Goal: Transaction & Acquisition: Purchase product/service

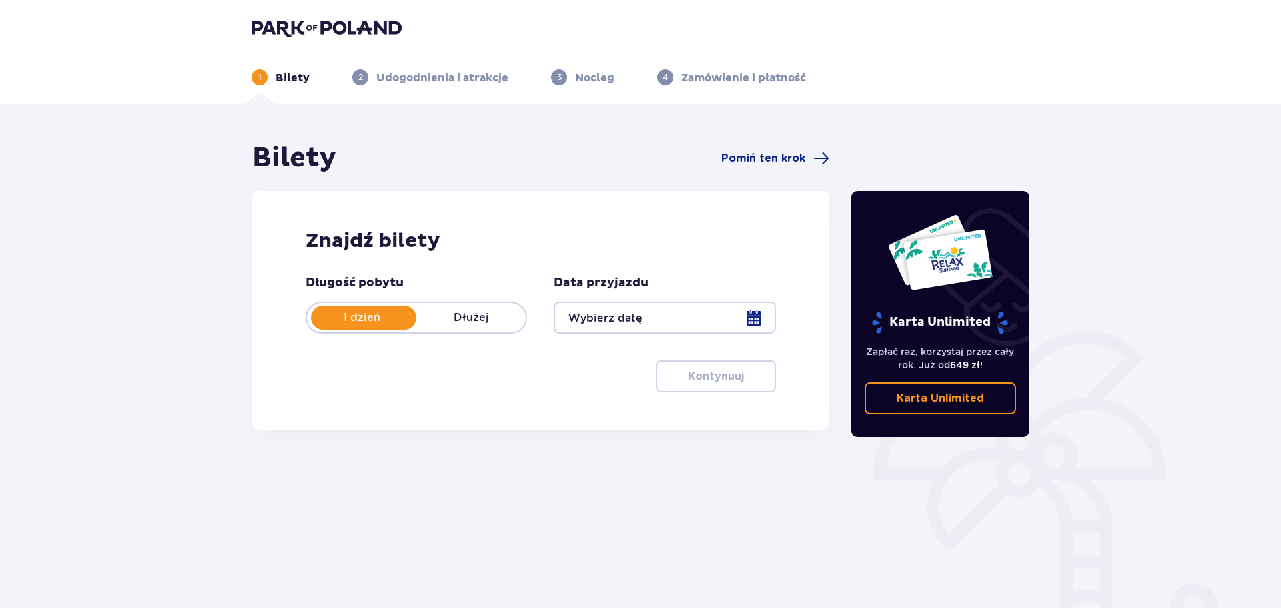
type input "[DATE]"
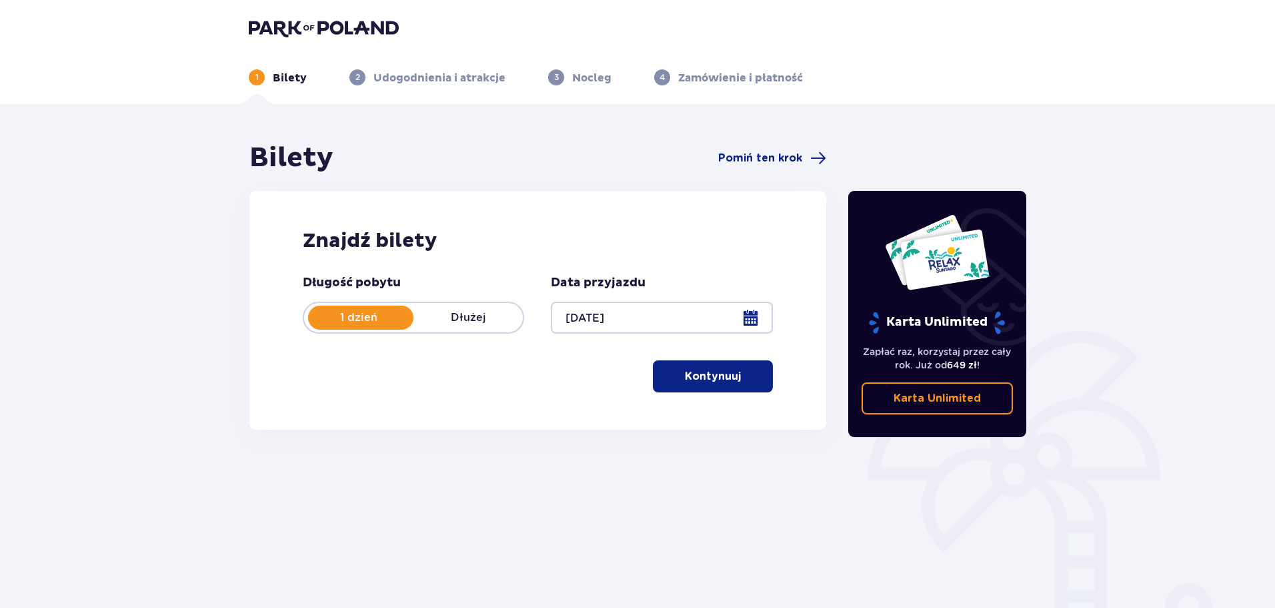
click at [711, 374] on p "Kontynuuj" at bounding box center [713, 376] width 56 height 15
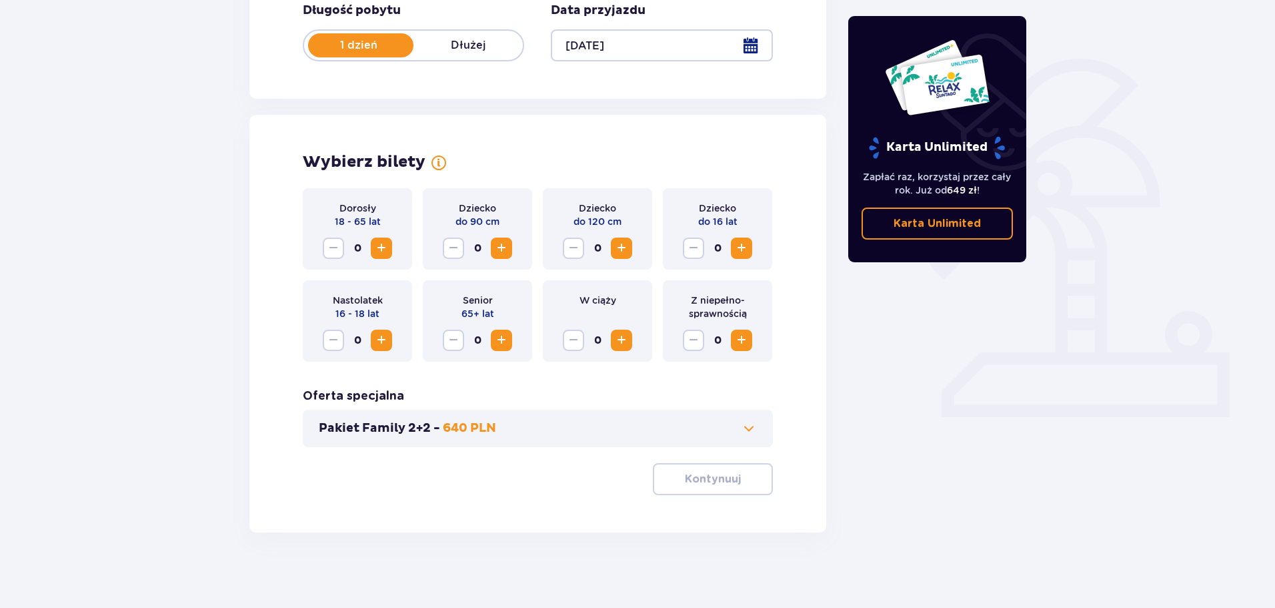
scroll to position [277, 0]
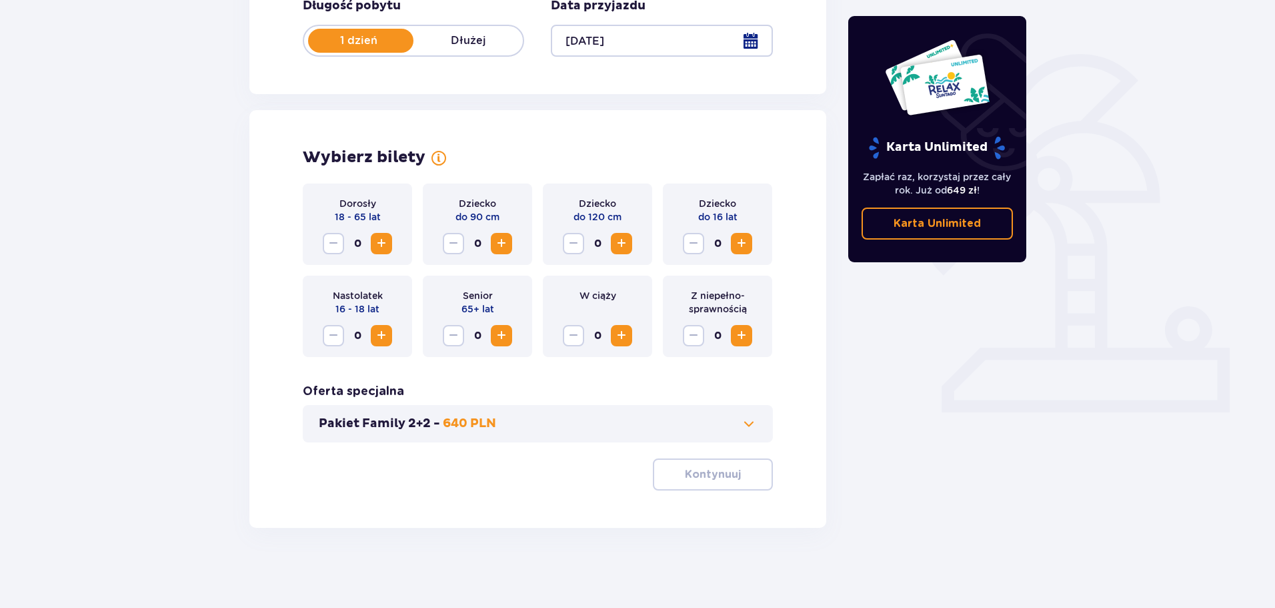
click at [381, 243] on span "Increase" at bounding box center [381, 243] width 16 height 16
click at [750, 245] on span "Increase" at bounding box center [742, 243] width 16 height 16
click at [750, 244] on span "Increase" at bounding box center [742, 243] width 16 height 16
click at [704, 469] on p "Kontynuuj" at bounding box center [713, 474] width 56 height 15
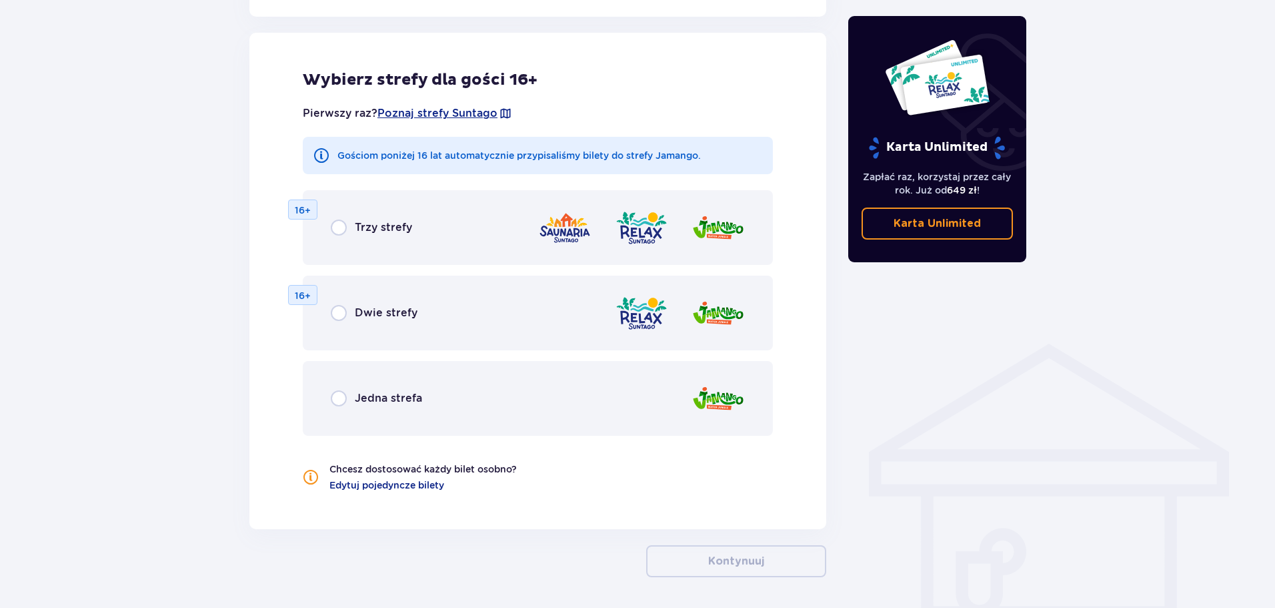
scroll to position [740, 0]
click at [667, 399] on div "Jedna strefa" at bounding box center [538, 397] width 470 height 75
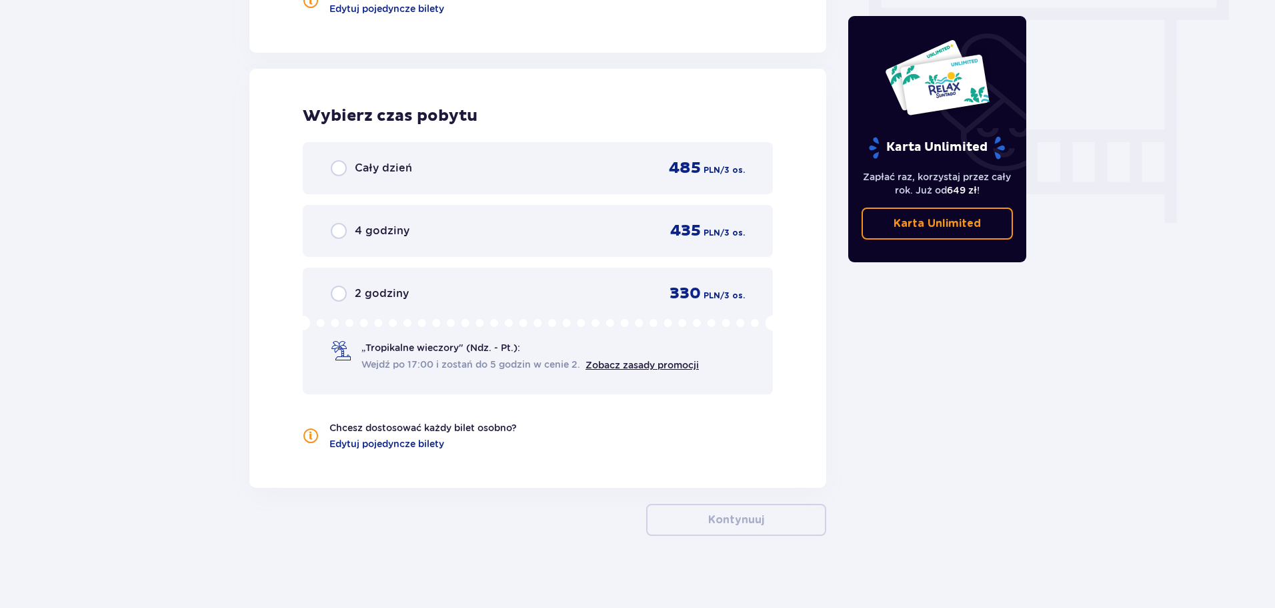
scroll to position [1224, 0]
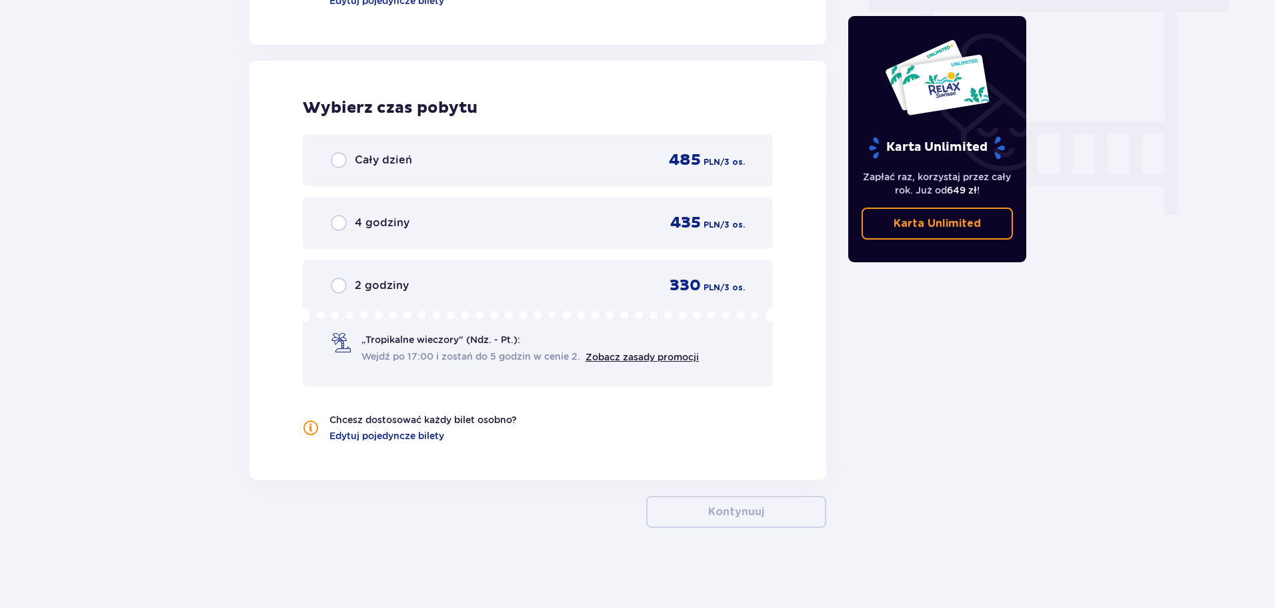
click at [550, 225] on div "4 godziny 435 PLN / 3 os." at bounding box center [538, 223] width 414 height 20
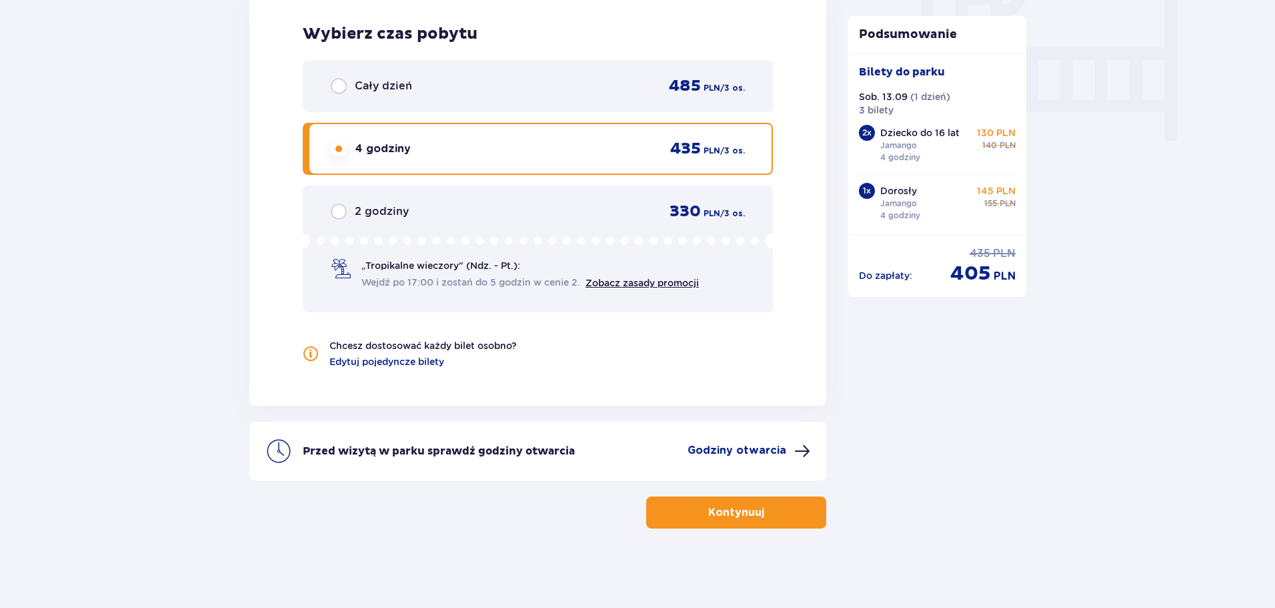
scroll to position [1299, 0]
click at [756, 504] on button "Kontynuuj" at bounding box center [736, 512] width 180 height 32
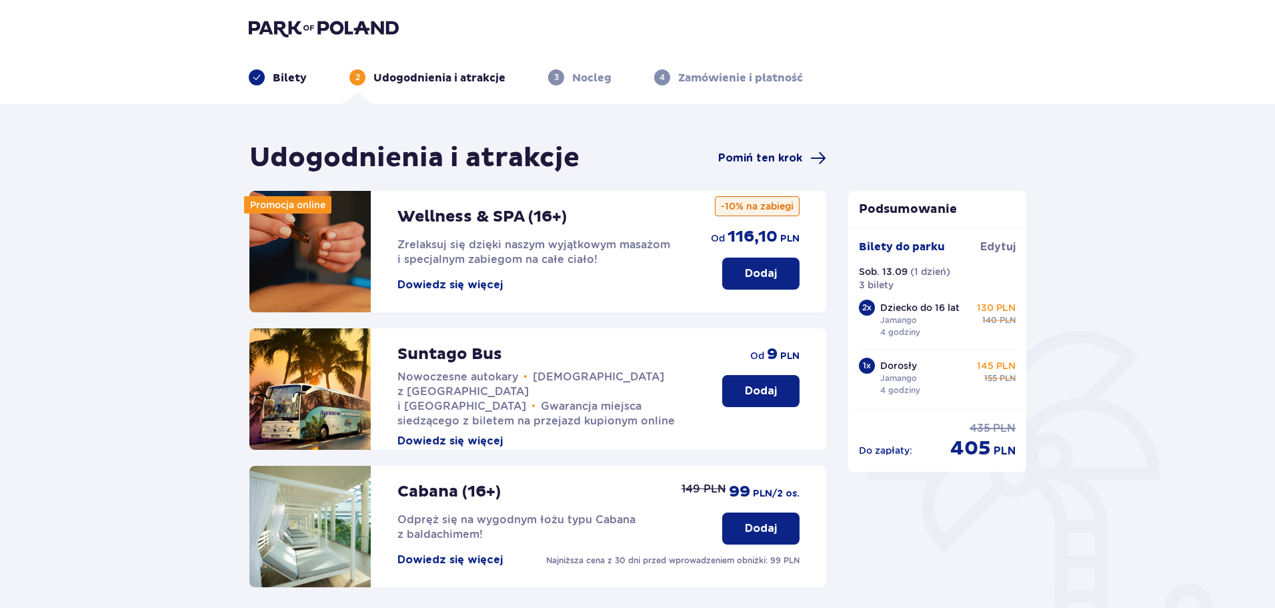
click at [777, 159] on span "Pomiń ten krok" at bounding box center [760, 158] width 84 height 15
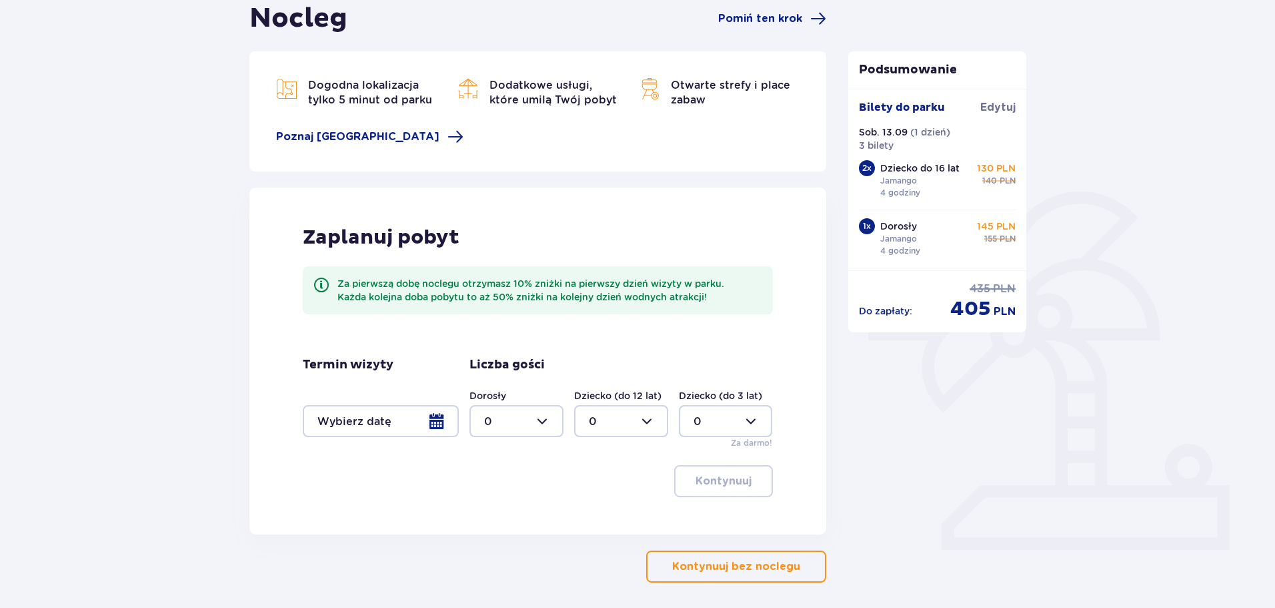
scroll to position [194, 0]
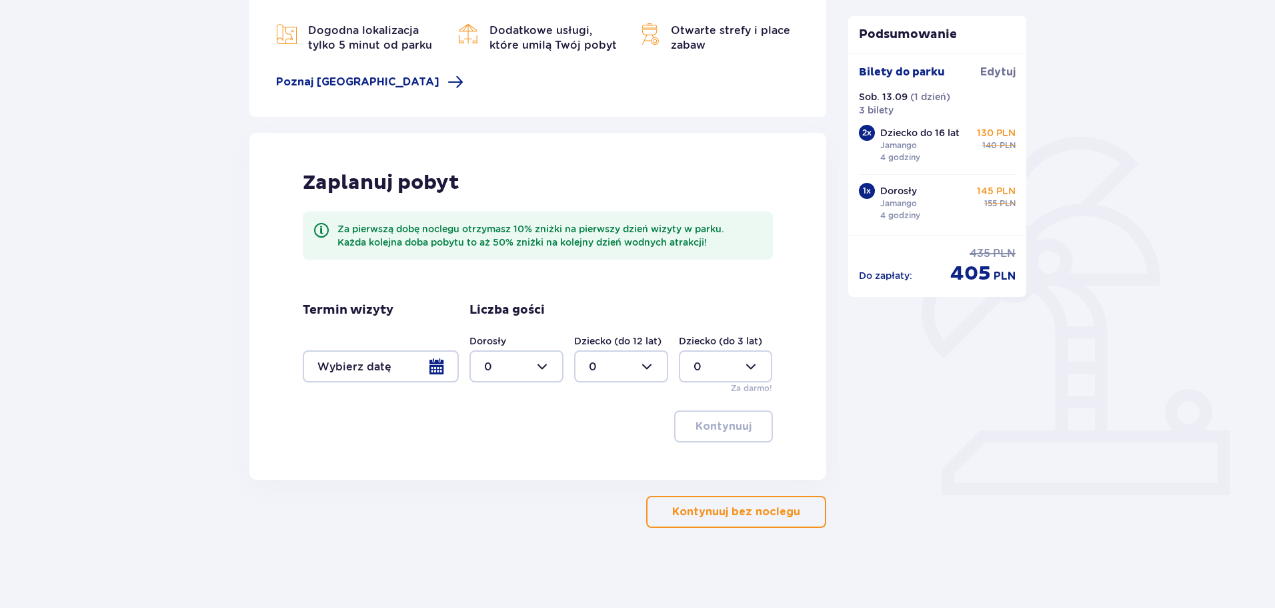
click at [748, 512] on p "Kontynuuj bez noclegu" at bounding box center [736, 511] width 128 height 15
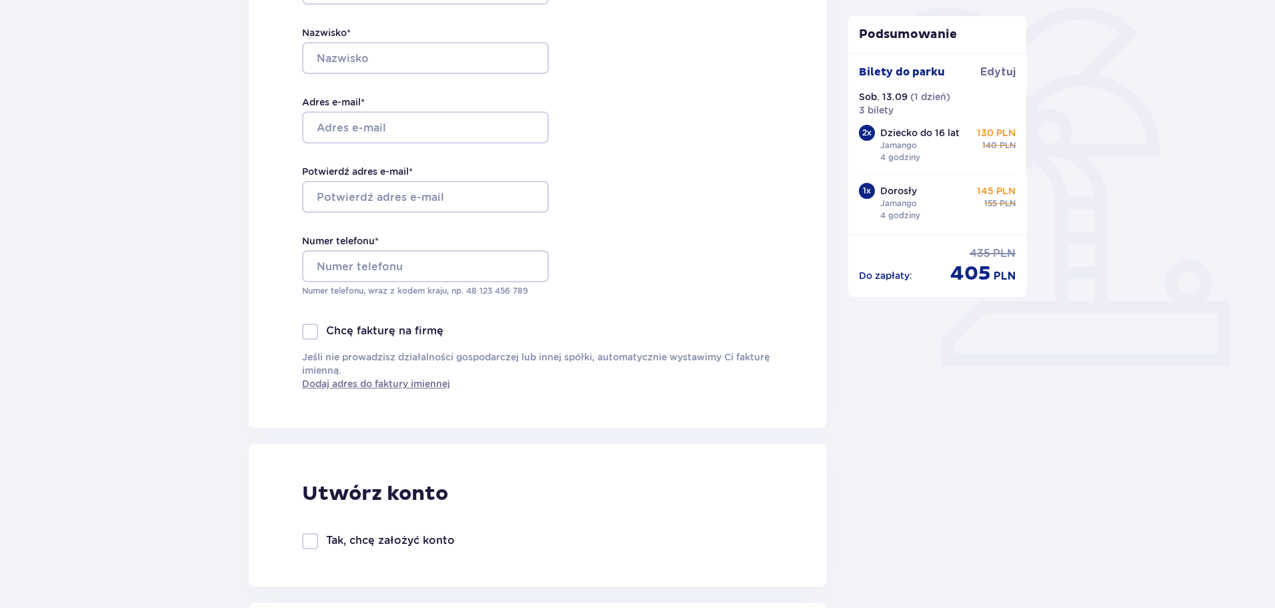
scroll to position [297, 0]
